Goal: Task Accomplishment & Management: Complete application form

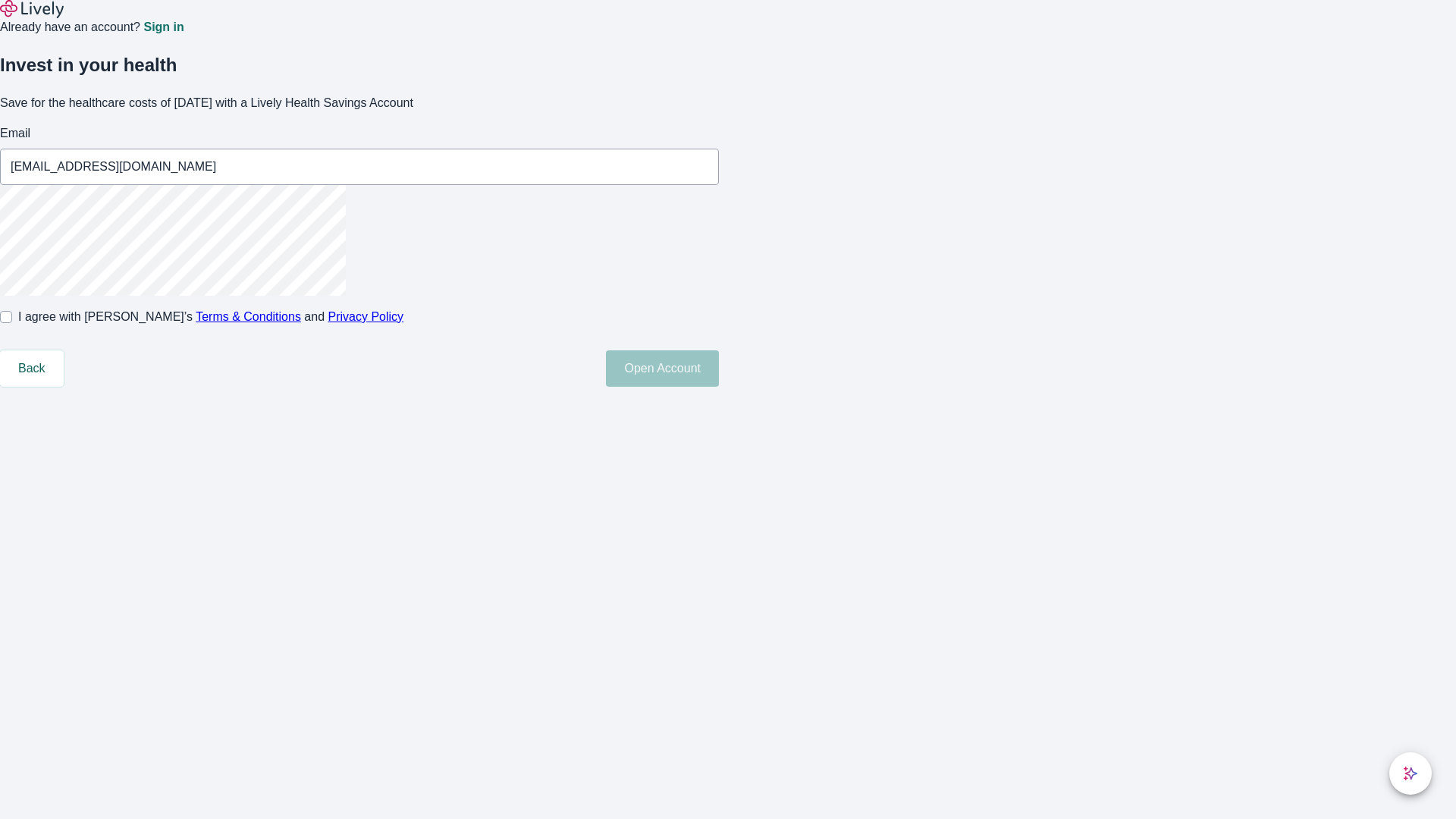
click at [12, 323] on input "I agree with Lively’s Terms & Conditions and Privacy Policy" at bounding box center [6, 317] width 12 height 12
checkbox input "true"
click at [719, 387] on button "Open Account" at bounding box center [662, 368] width 113 height 37
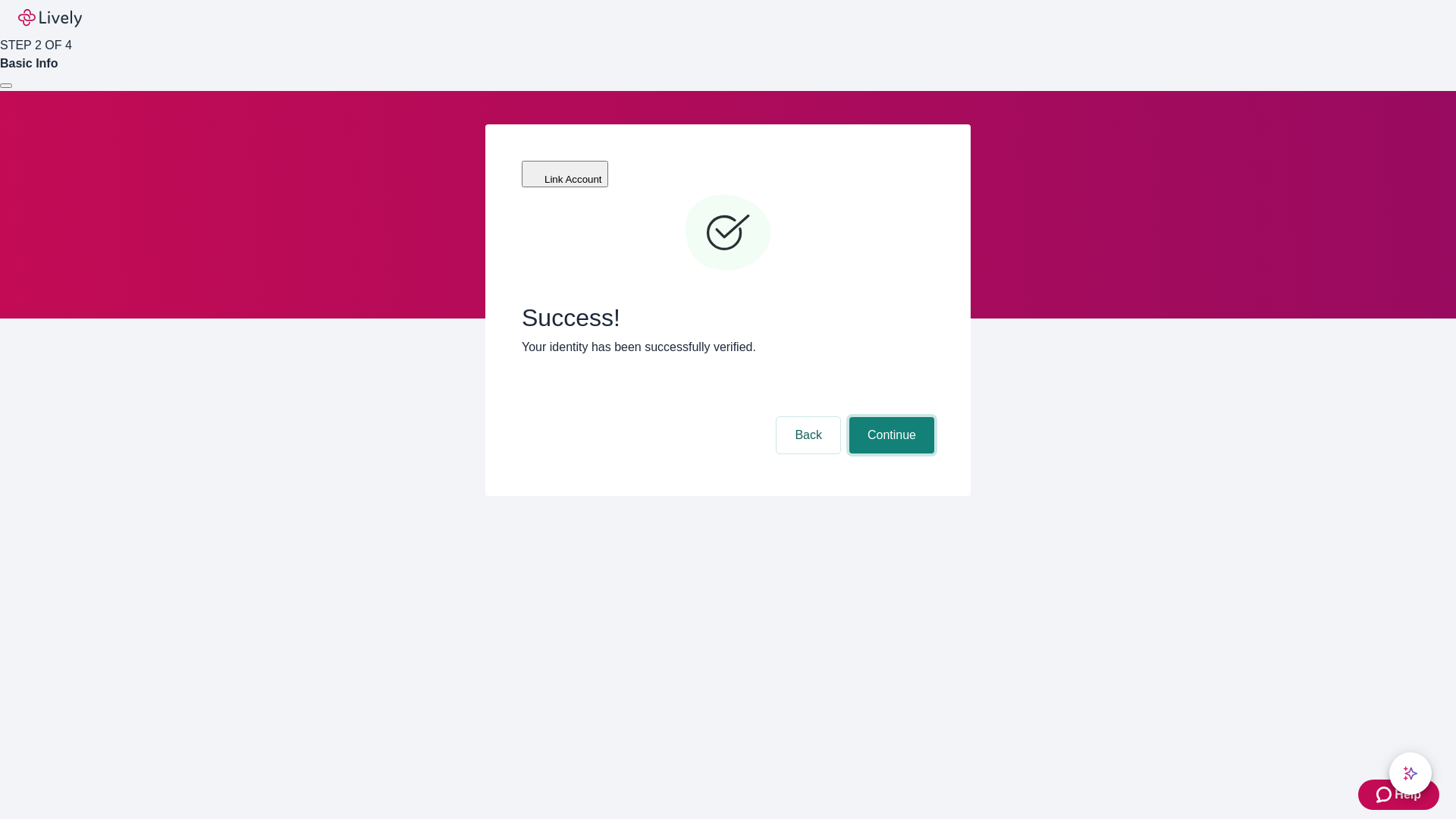
click at [890, 417] on button "Continue" at bounding box center [891, 435] width 85 height 37
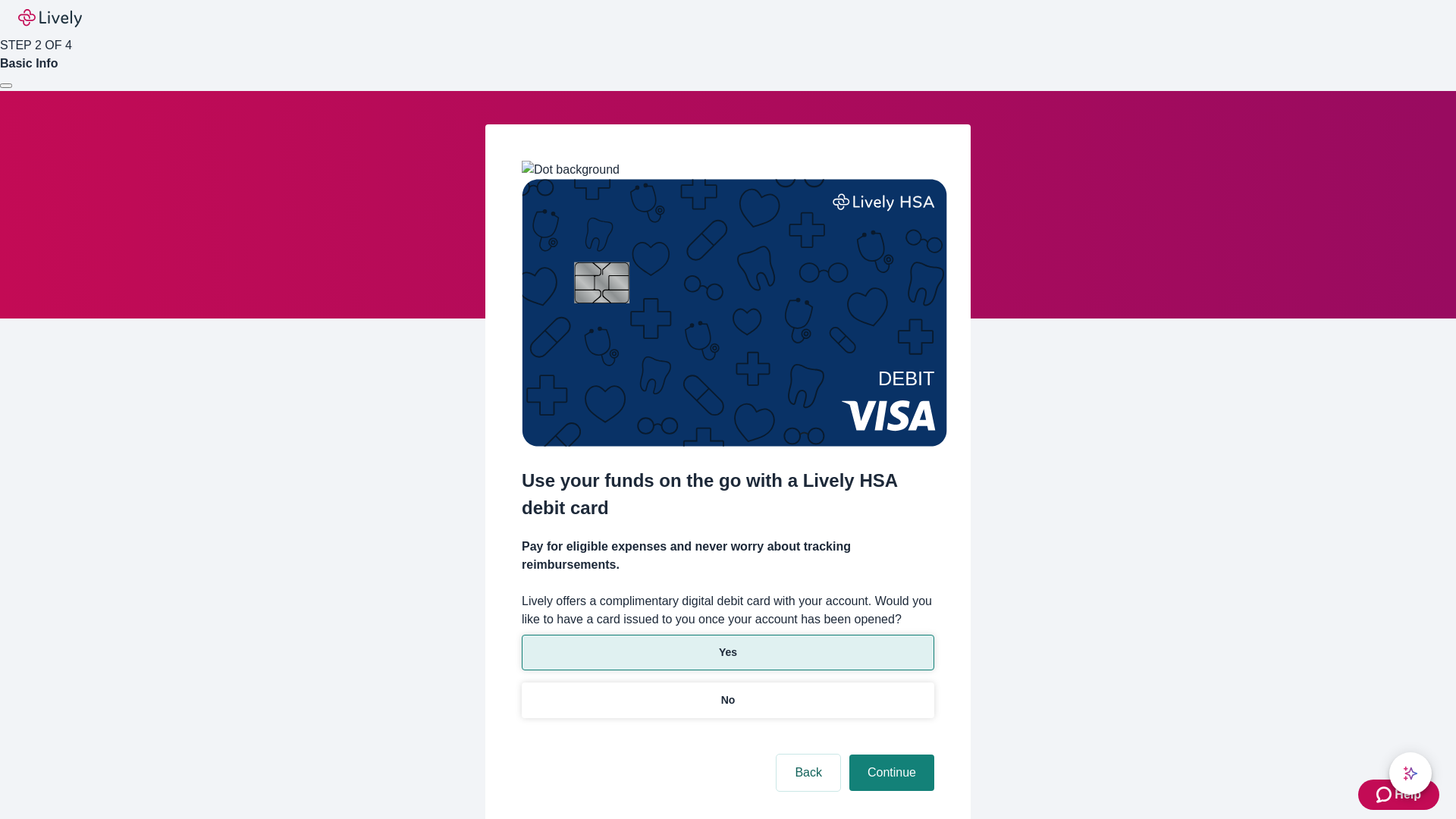
click at [728, 645] on p "Yes" at bounding box center [728, 653] width 18 height 16
click at [890, 755] on button "Continue" at bounding box center [891, 773] width 85 height 37
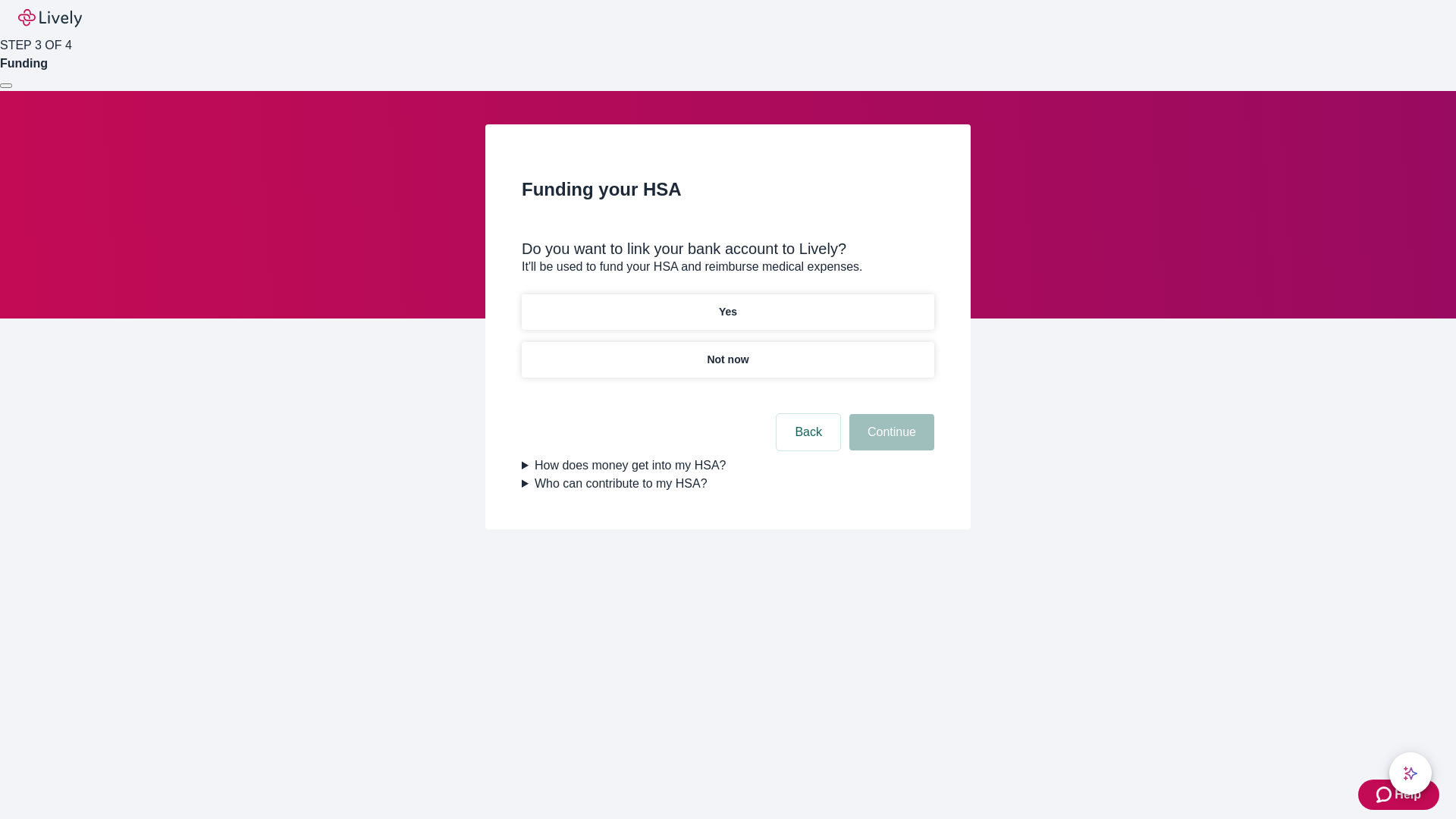
click at [728, 352] on p "Not now" at bounding box center [727, 360] width 42 height 16
click at [890, 442] on button "Continue" at bounding box center [891, 432] width 85 height 37
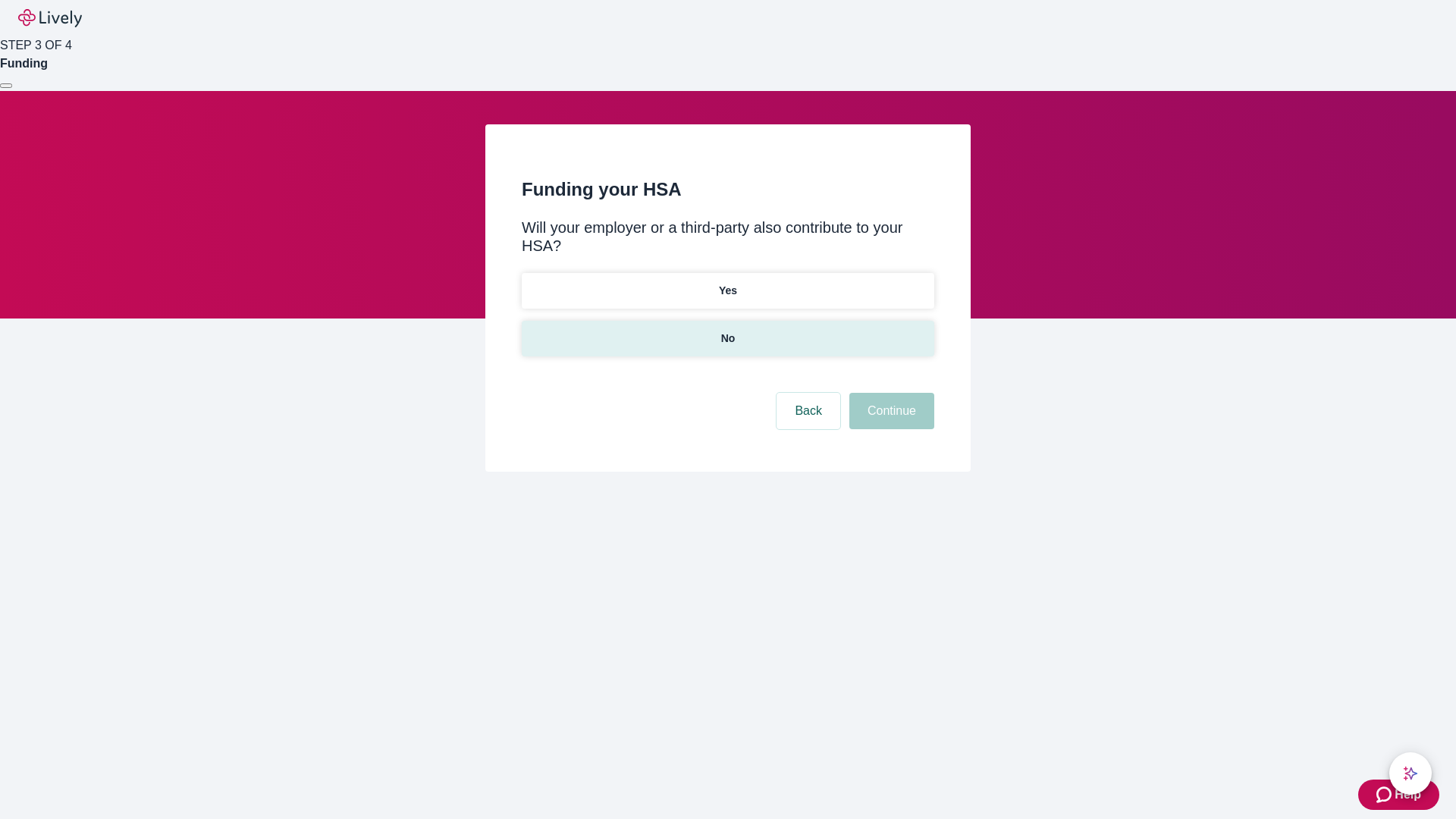
click at [728, 331] on p "No" at bounding box center [728, 339] width 15 height 16
click at [890, 393] on button "Continue" at bounding box center [891, 411] width 85 height 37
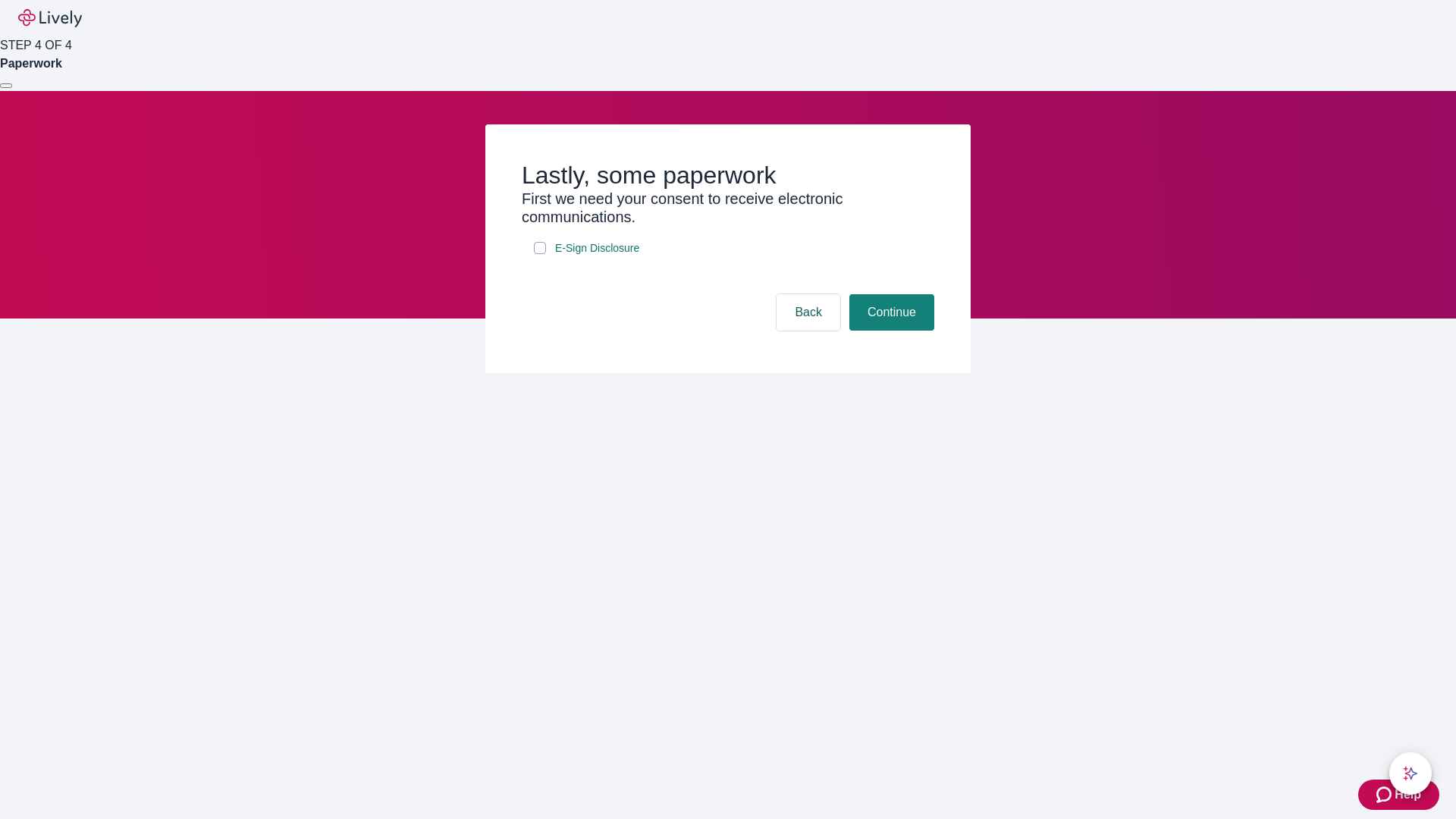
click at [540, 254] on input "E-Sign Disclosure" at bounding box center [539, 248] width 12 height 12
checkbox input "true"
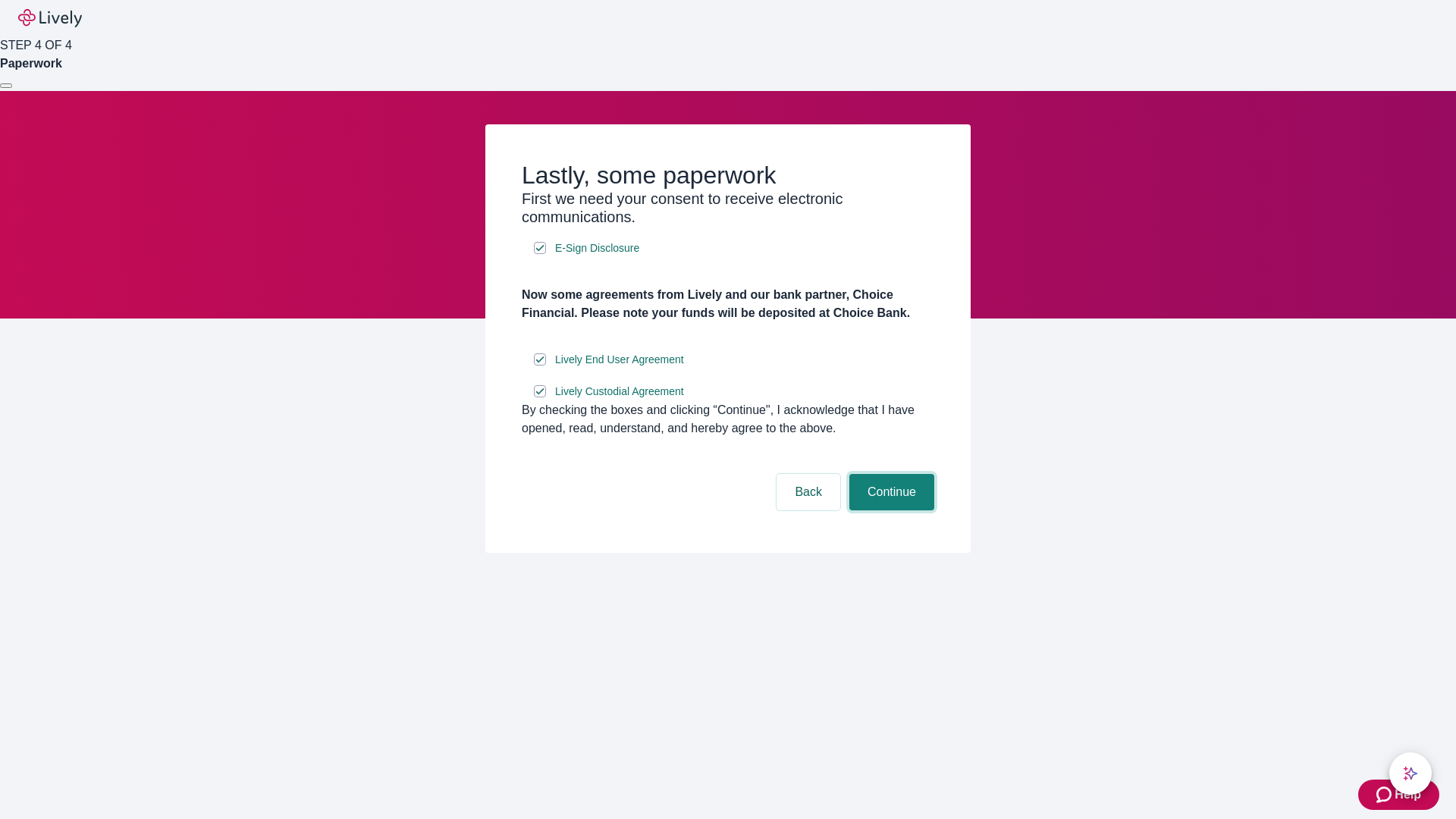
click at [890, 510] on button "Continue" at bounding box center [891, 492] width 85 height 37
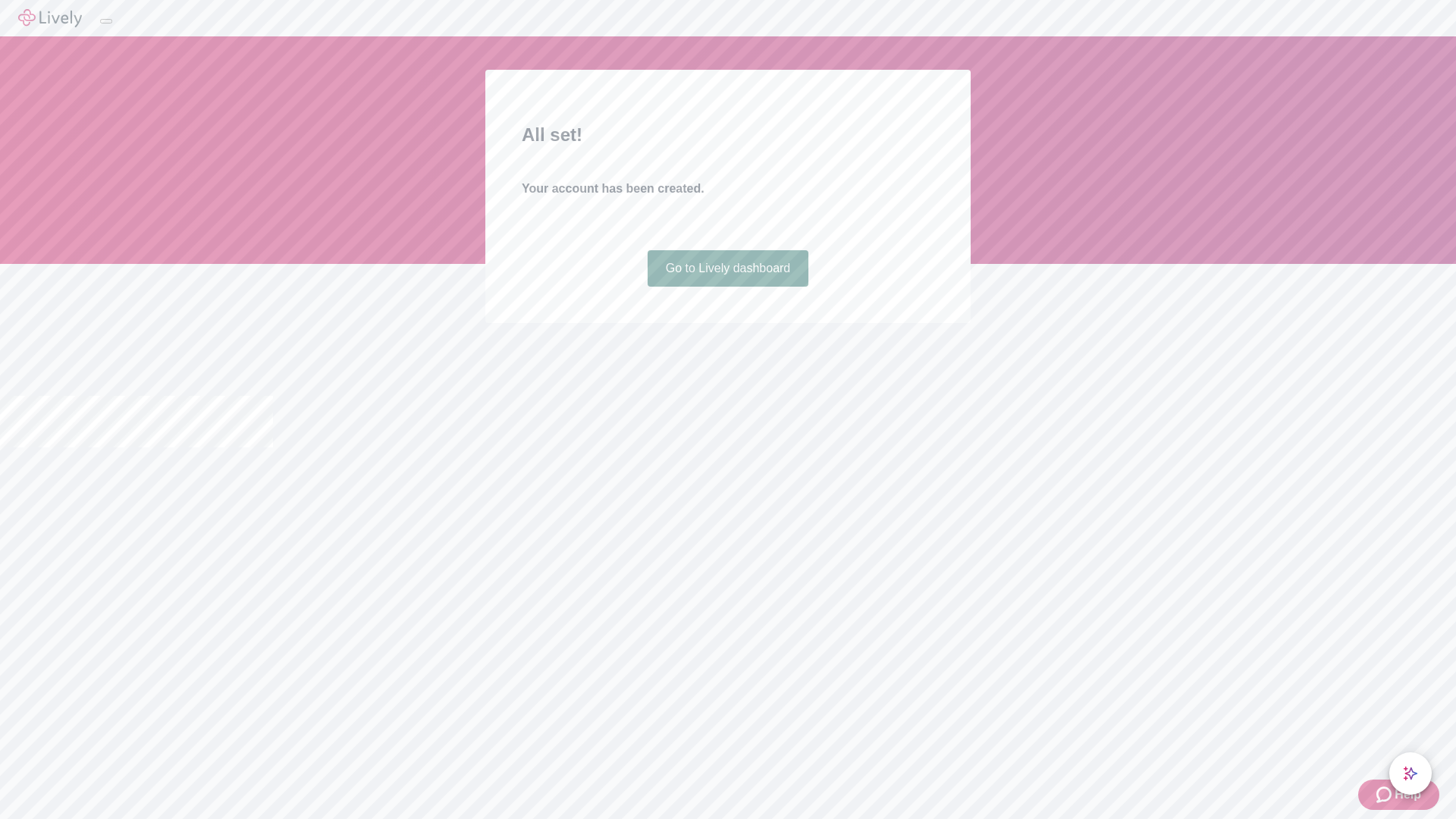
click at [728, 287] on link "Go to Lively dashboard" at bounding box center [728, 268] width 161 height 37
